Goal: Task Accomplishment & Management: Complete application form

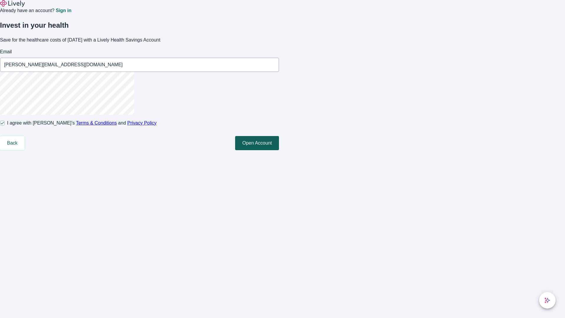
click at [279, 150] on button "Open Account" at bounding box center [257, 143] width 44 height 14
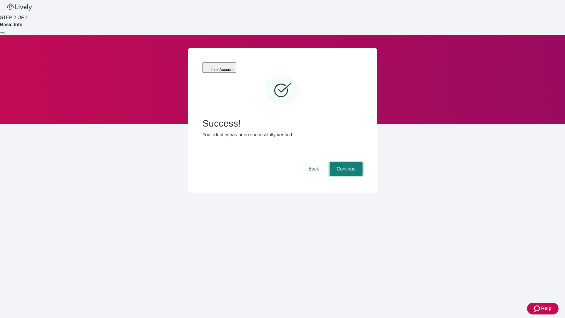
click at [345, 162] on button "Continue" at bounding box center [346, 169] width 33 height 14
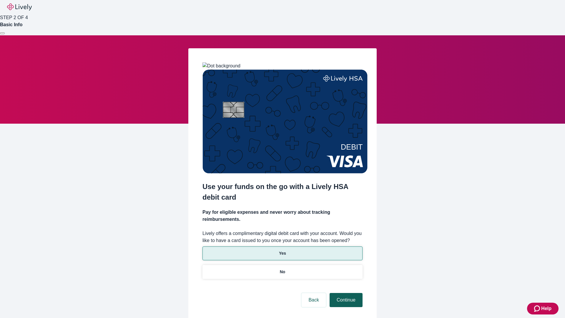
click at [282, 250] on p "Yes" at bounding box center [282, 253] width 7 height 6
click at [345, 293] on button "Continue" at bounding box center [346, 300] width 33 height 14
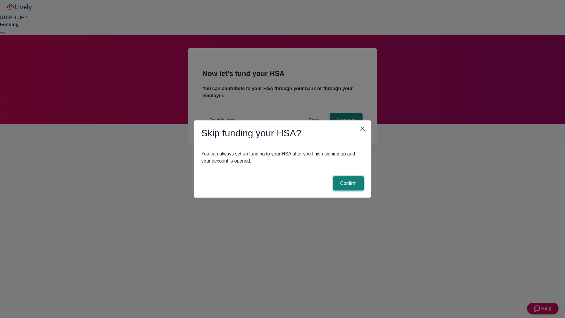
click at [348, 183] on button "Confirm" at bounding box center [348, 183] width 31 height 14
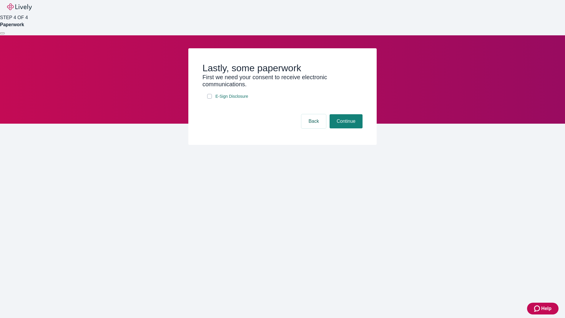
click at [210, 99] on input "E-Sign Disclosure" at bounding box center [209, 96] width 5 height 5
checkbox input "true"
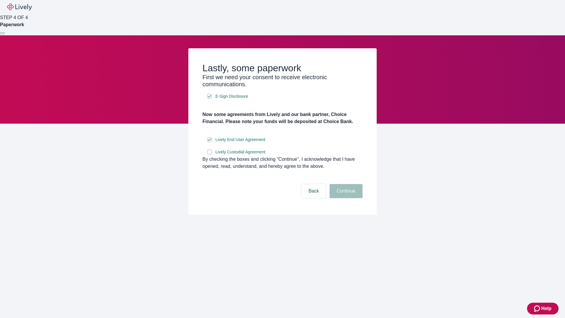
click at [210, 154] on input "Lively Custodial Agreement" at bounding box center [209, 151] width 5 height 5
checkbox input "true"
click at [345, 198] on button "Continue" at bounding box center [346, 191] width 33 height 14
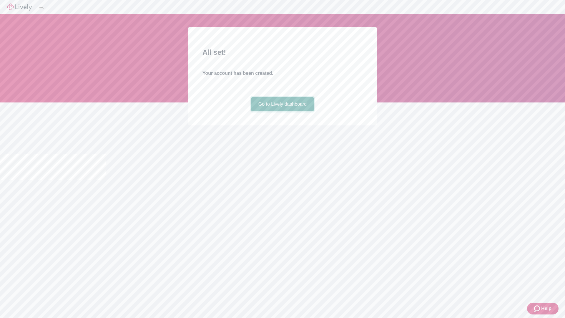
click at [282, 111] on link "Go to Lively dashboard" at bounding box center [282, 104] width 63 height 14
